Goal: Task Accomplishment & Management: Manage account settings

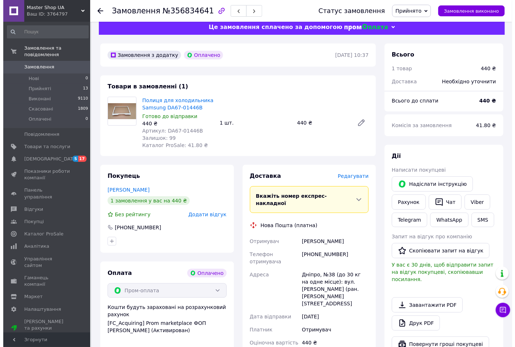
scroll to position [107, 0]
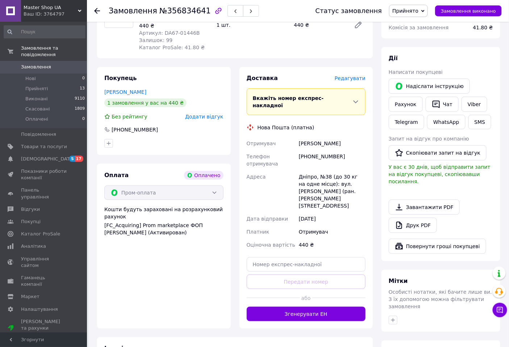
click at [348, 77] on span "Редагувати" at bounding box center [350, 78] width 31 height 6
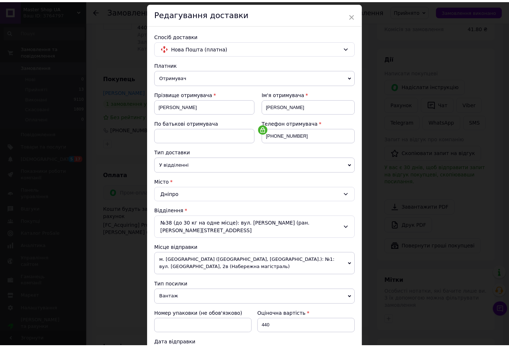
scroll to position [0, 0]
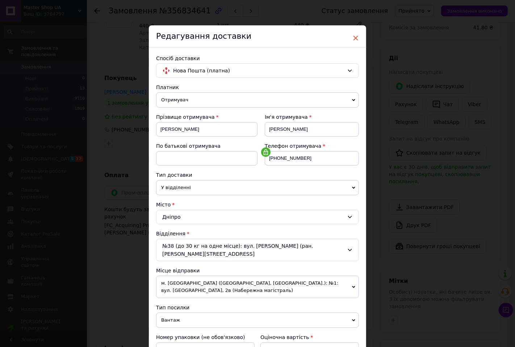
click at [354, 36] on span "×" at bounding box center [356, 38] width 7 height 12
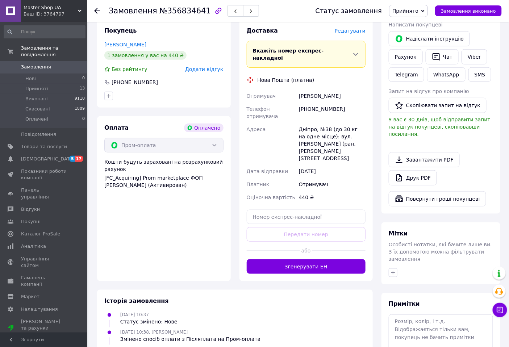
scroll to position [197, 0]
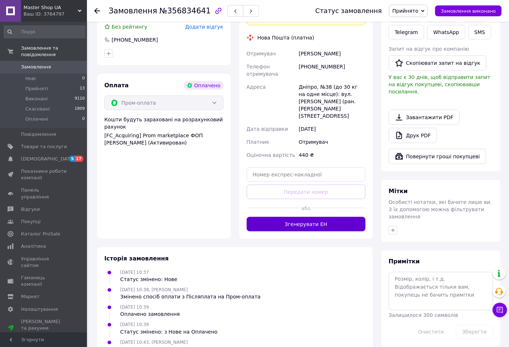
click at [318, 217] on button "Згенерувати ЕН" at bounding box center [306, 224] width 119 height 14
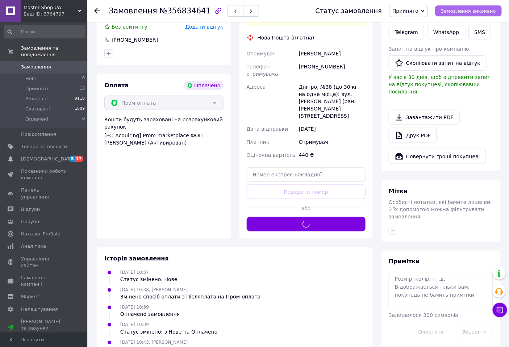
scroll to position [191, 0]
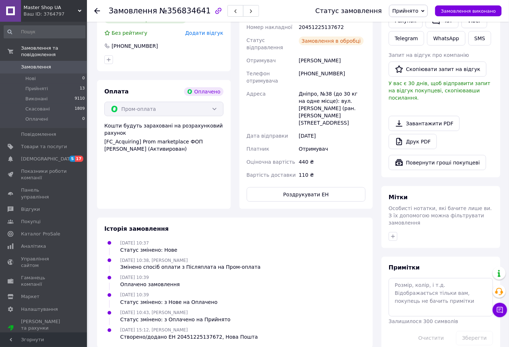
click at [477, 10] on span "Замовлення виконано" at bounding box center [468, 10] width 55 height 5
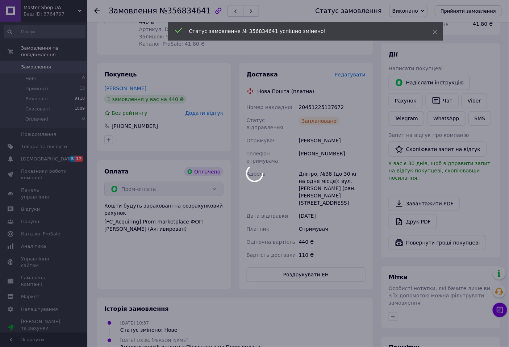
scroll to position [0, 0]
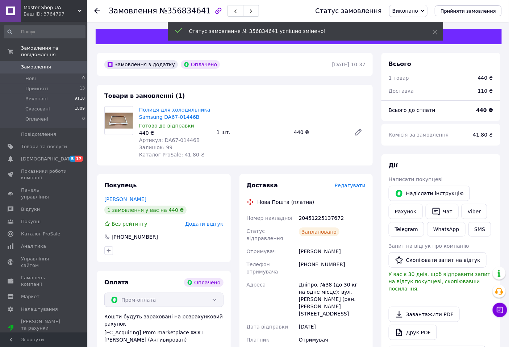
click at [322, 217] on div "20451225137672" at bounding box center [333, 218] width 70 height 13
copy div "20451225137672"
click at [469, 211] on link "Viber" at bounding box center [474, 211] width 25 height 15
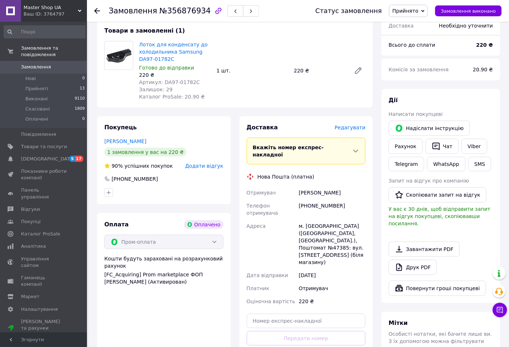
scroll to position [107, 0]
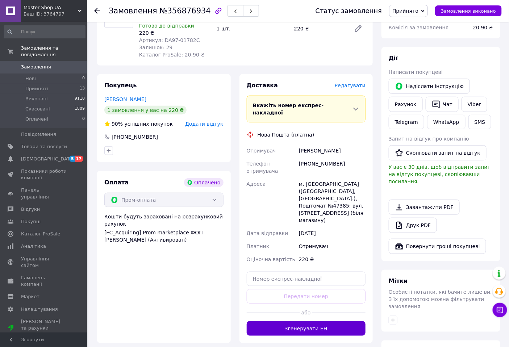
click at [312, 321] on button "Згенерувати ЕН" at bounding box center [306, 328] width 119 height 14
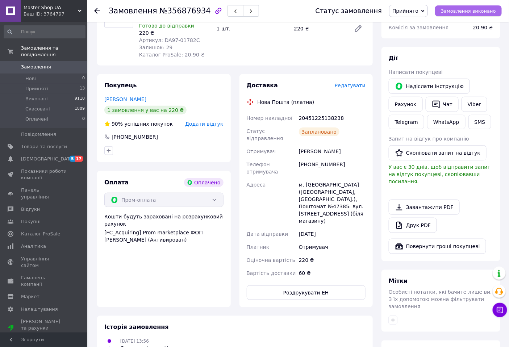
click at [460, 11] on span "Замовлення виконано" at bounding box center [468, 10] width 55 height 5
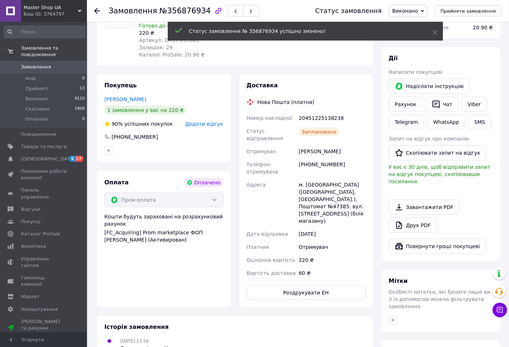
click at [317, 116] on div "20451225138238" at bounding box center [333, 118] width 70 height 13
copy div "20451225138238"
click at [471, 104] on link "Viber" at bounding box center [474, 104] width 25 height 15
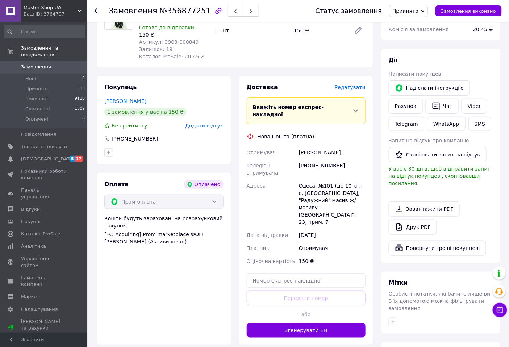
scroll to position [191, 0]
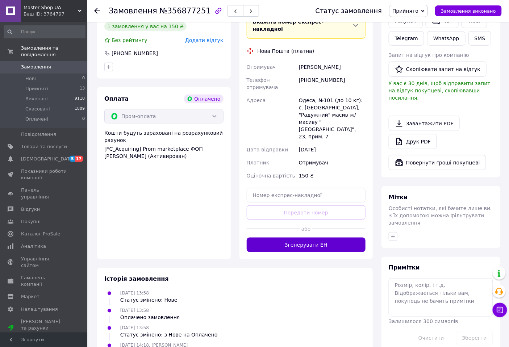
click at [306, 238] on button "Згенерувати ЕН" at bounding box center [306, 245] width 119 height 14
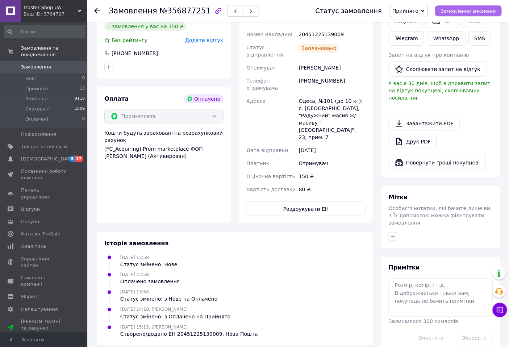
drag, startPoint x: 475, startPoint y: 11, endPoint x: 426, endPoint y: 38, distance: 56.3
click at [475, 11] on span "Замовлення виконано" at bounding box center [468, 10] width 55 height 5
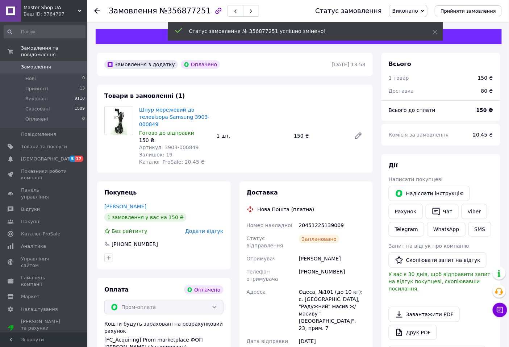
click at [315, 229] on div "20451225139009" at bounding box center [333, 225] width 70 height 13
copy div "20451225139009"
click at [470, 213] on link "Viber" at bounding box center [474, 211] width 25 height 15
